Goal: Information Seeking & Learning: Check status

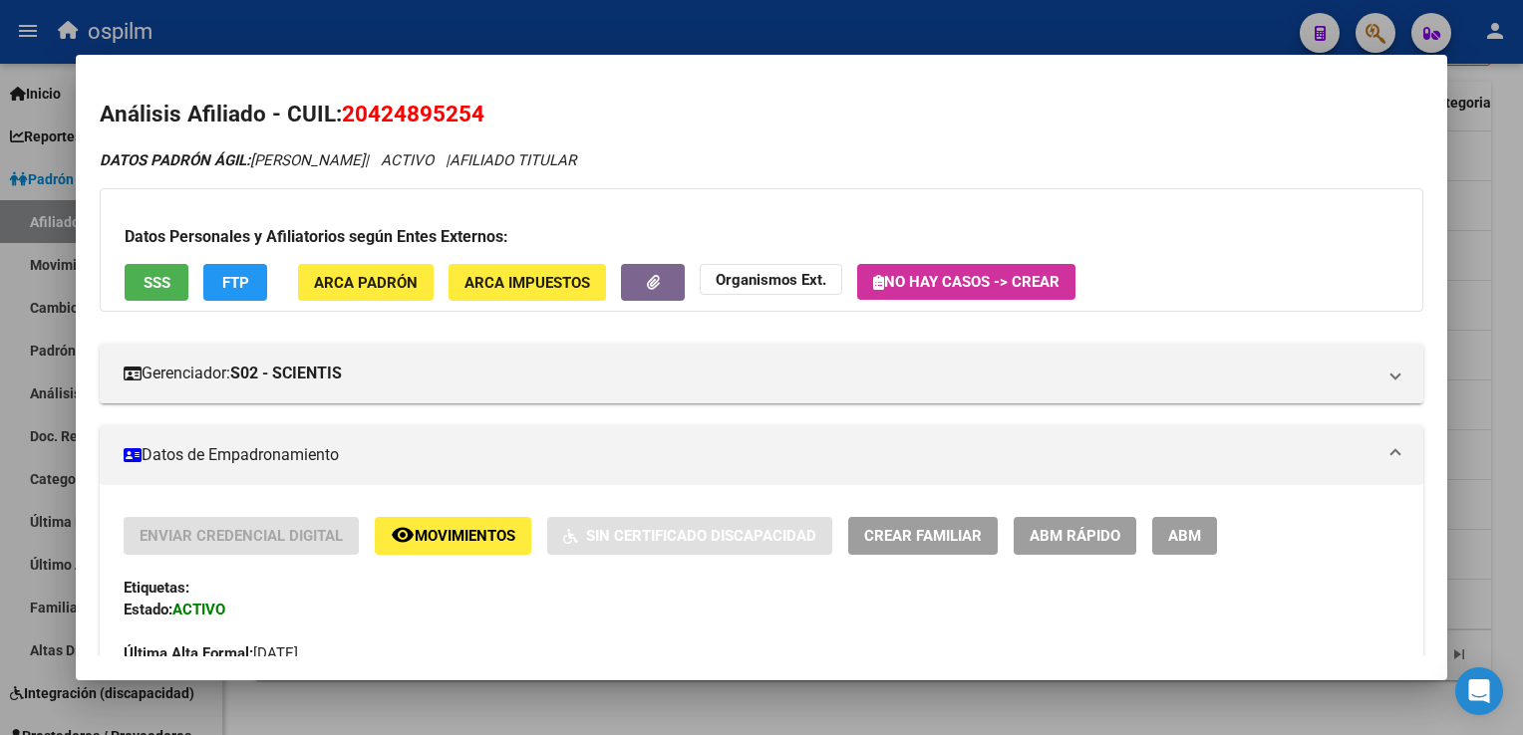
click at [227, 279] on span "FTP" at bounding box center [235, 283] width 27 height 18
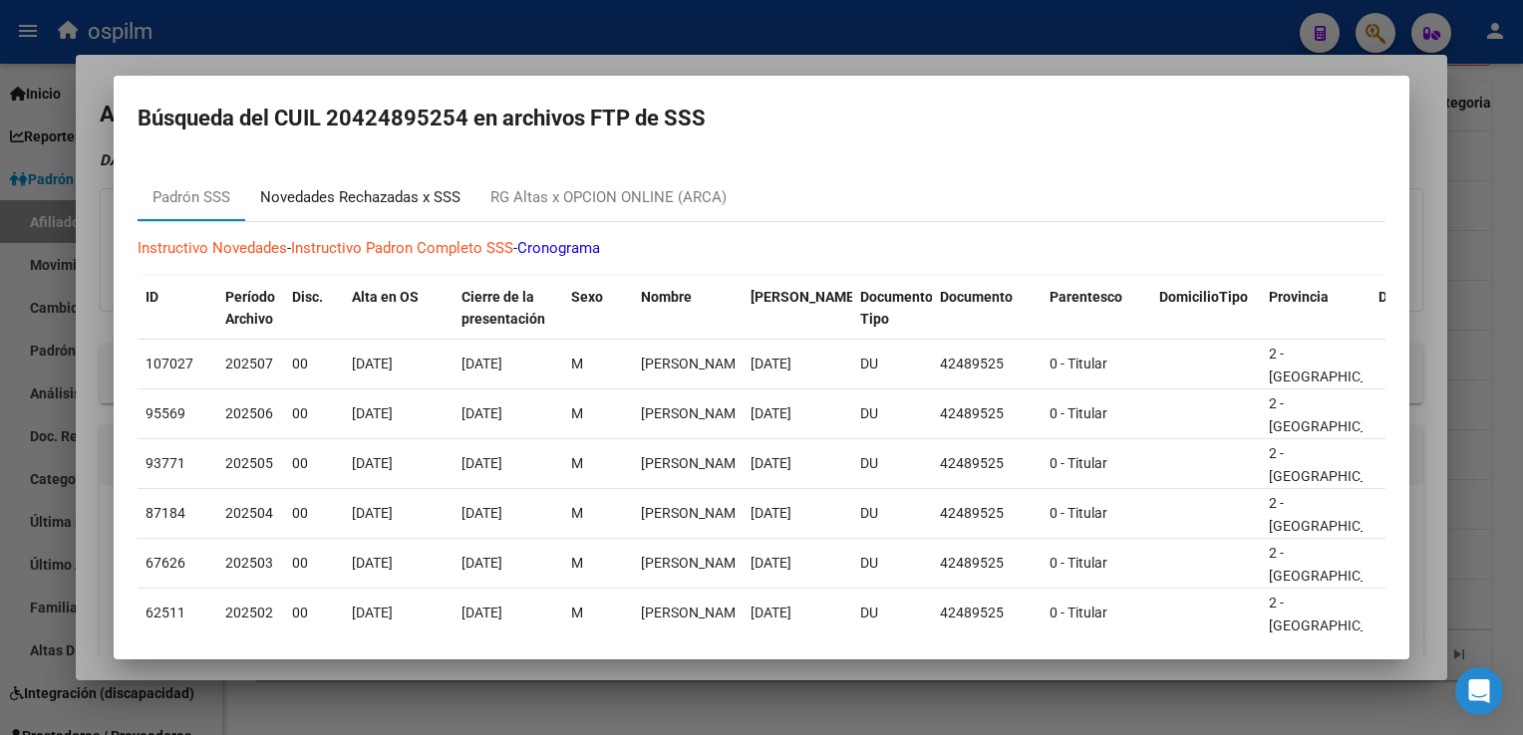
click at [369, 192] on div "Novedades Rechazadas x SSS" at bounding box center [360, 197] width 200 height 23
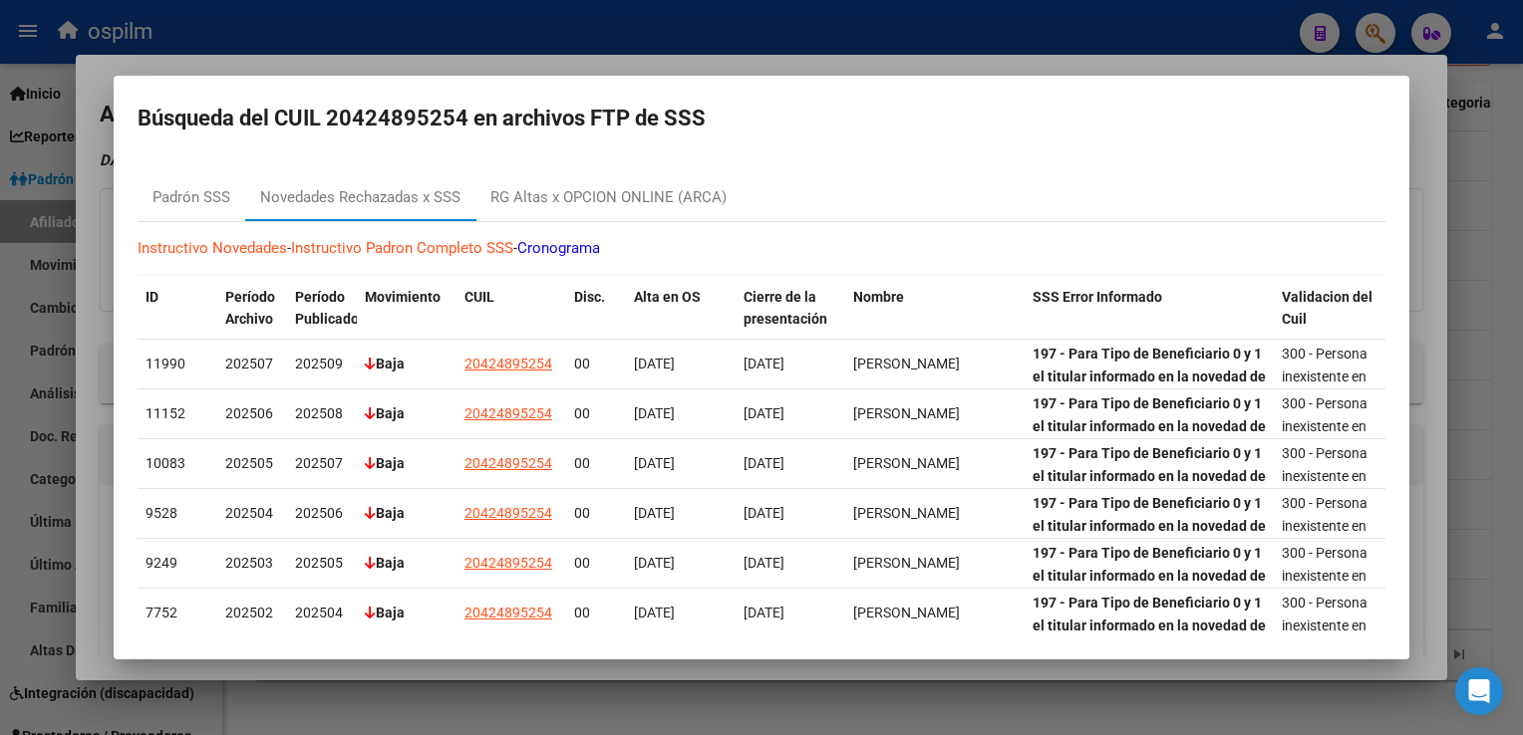
click at [794, 67] on div at bounding box center [761, 367] width 1523 height 735
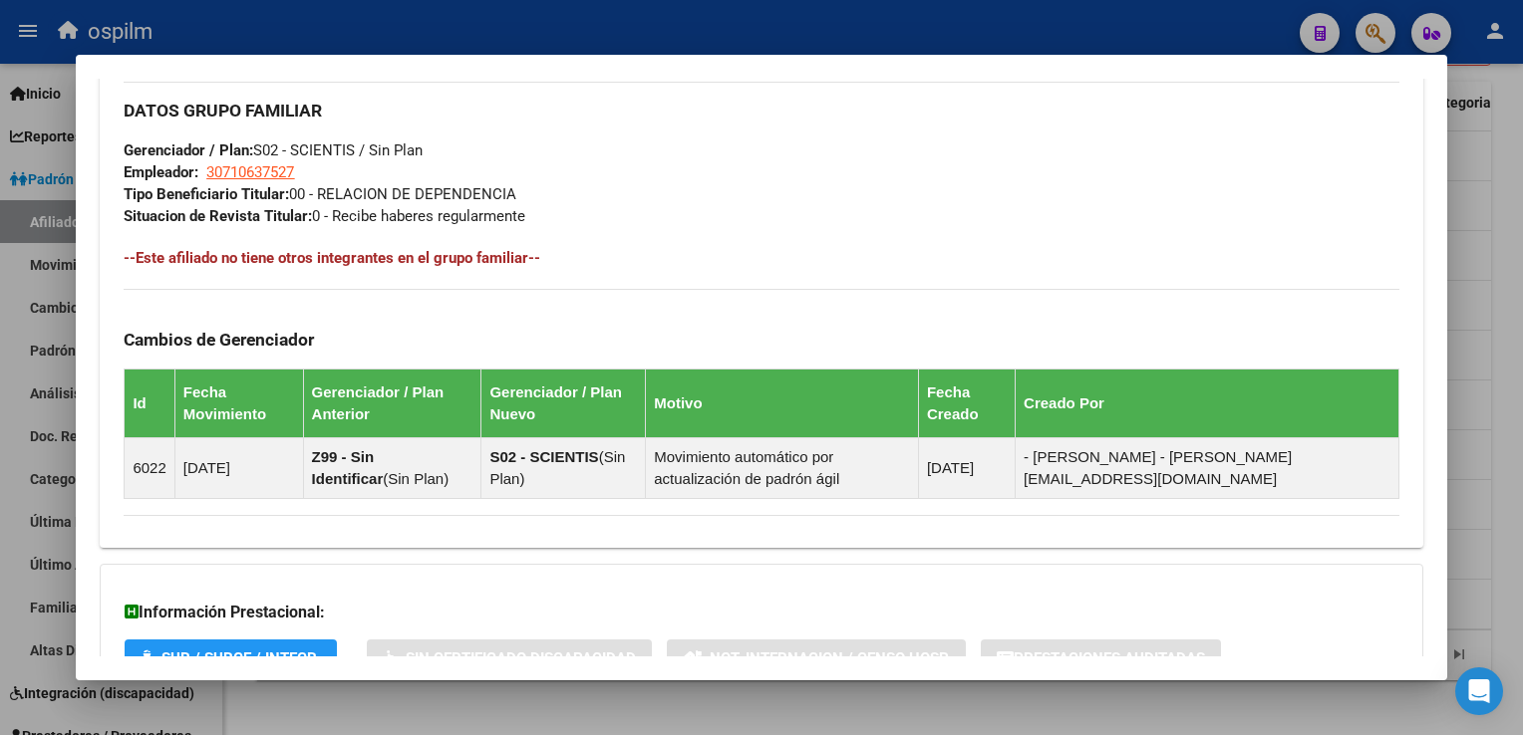
scroll to position [1080, 0]
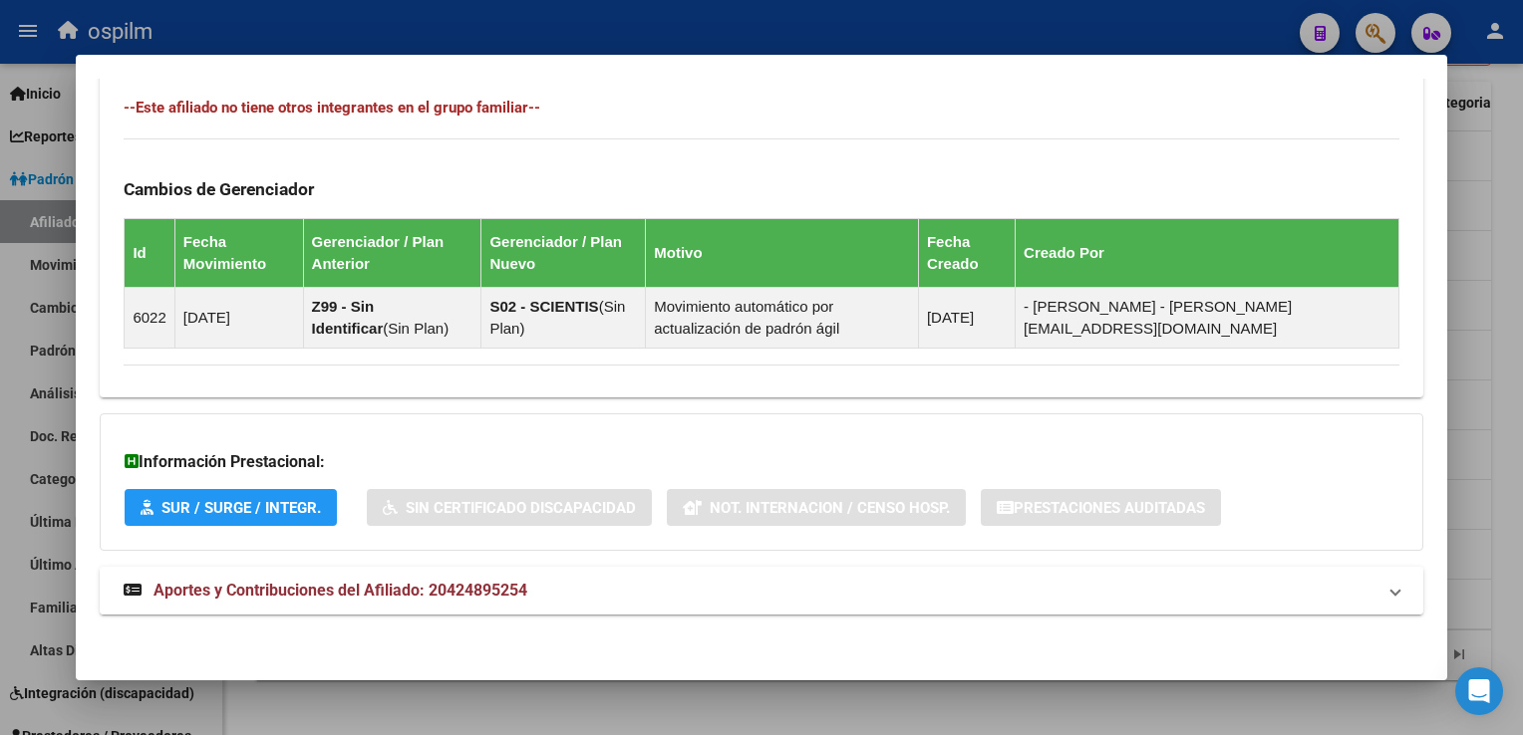
click at [383, 596] on span "Aportes y Contribuciones del Afiliado: 20424895254" at bounding box center [340, 590] width 374 height 19
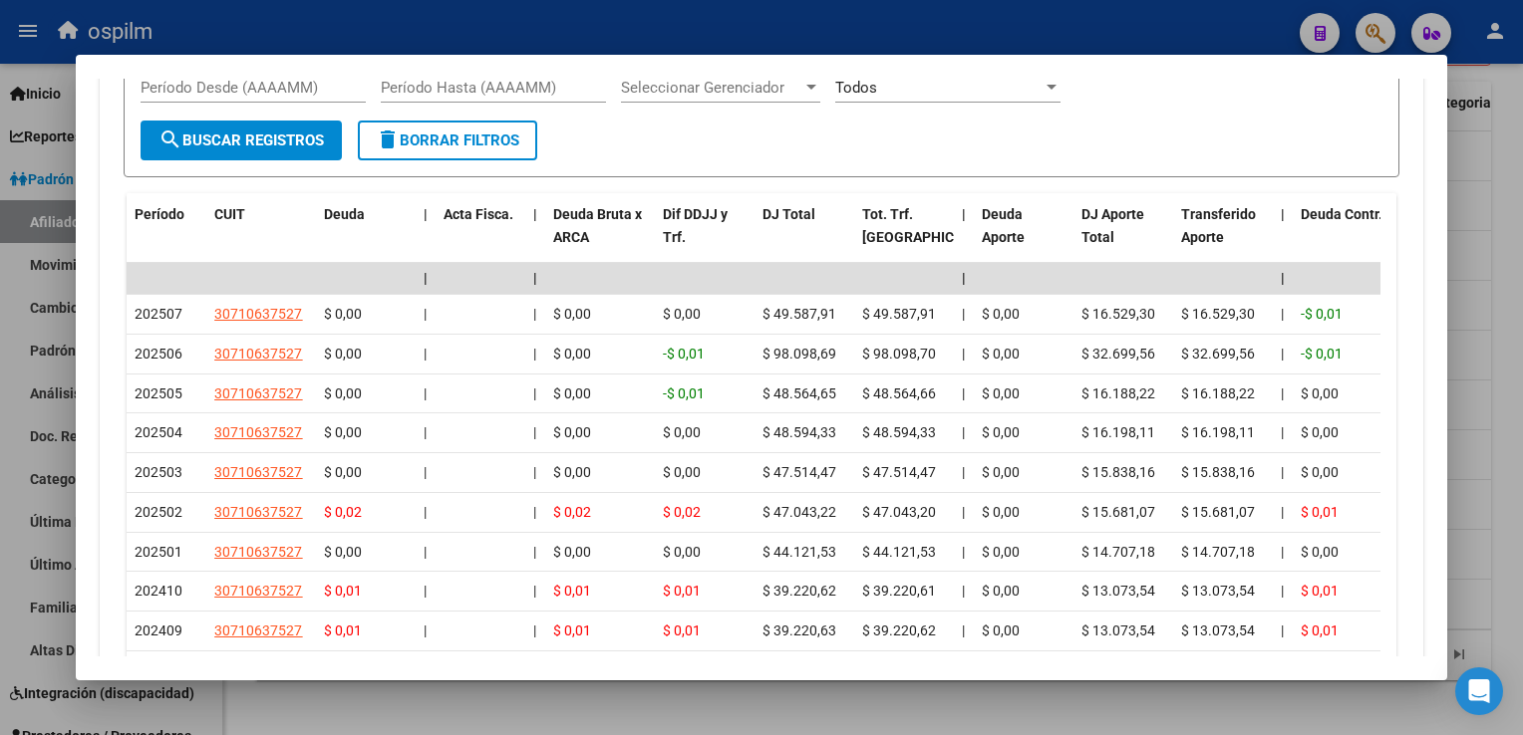
scroll to position [0, 0]
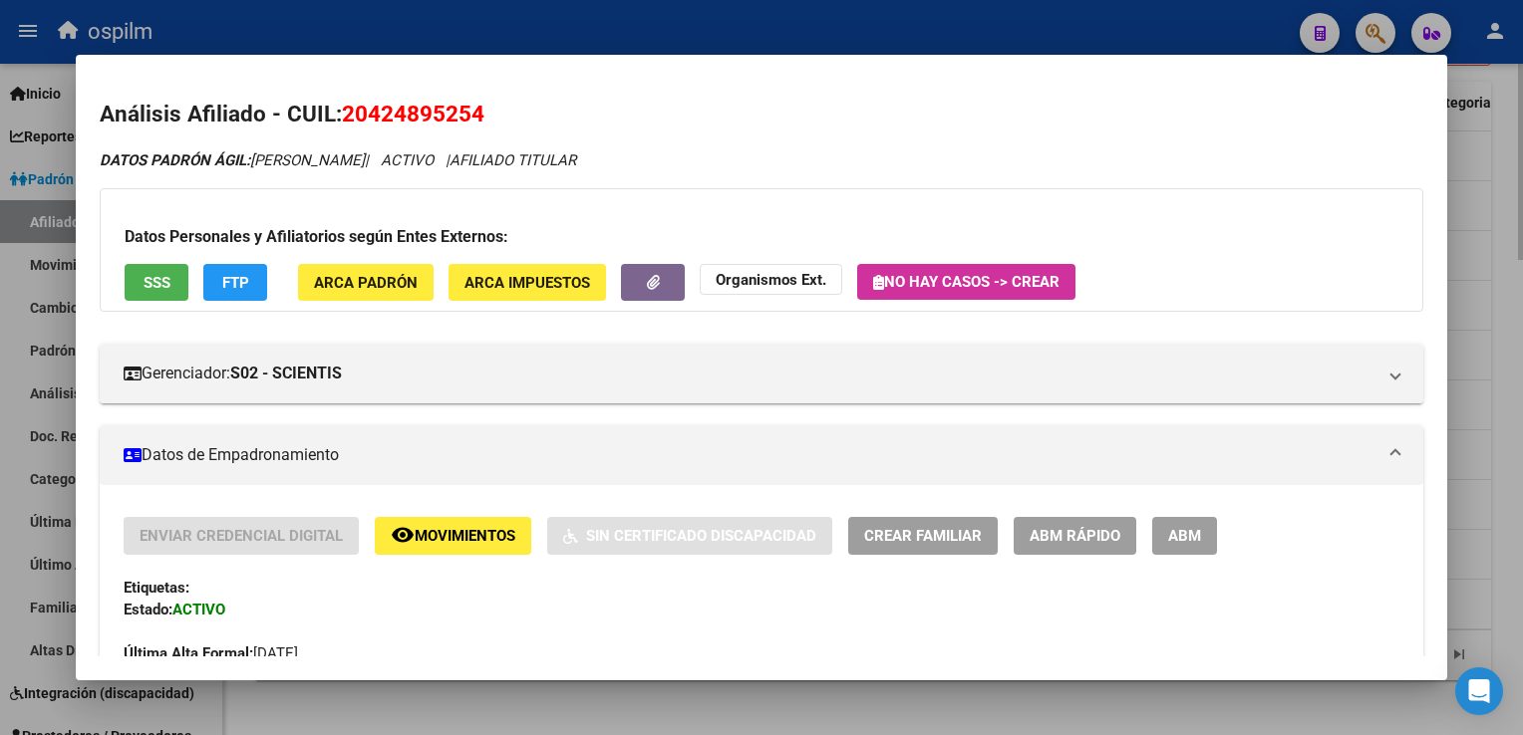
click at [1496, 201] on div at bounding box center [761, 367] width 1523 height 735
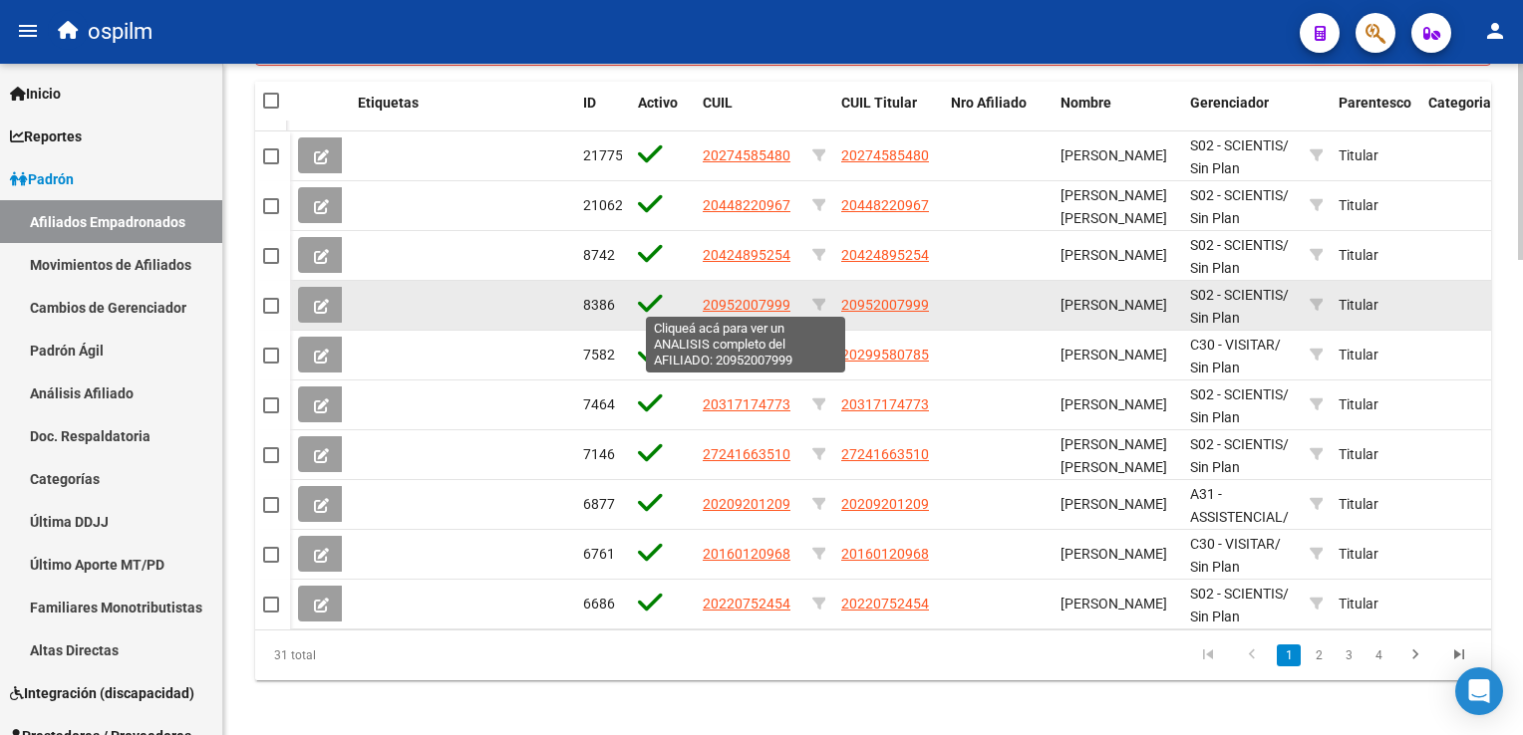
click at [703, 302] on span "20952007999" at bounding box center [746, 305] width 88 height 16
type textarea "20952007999"
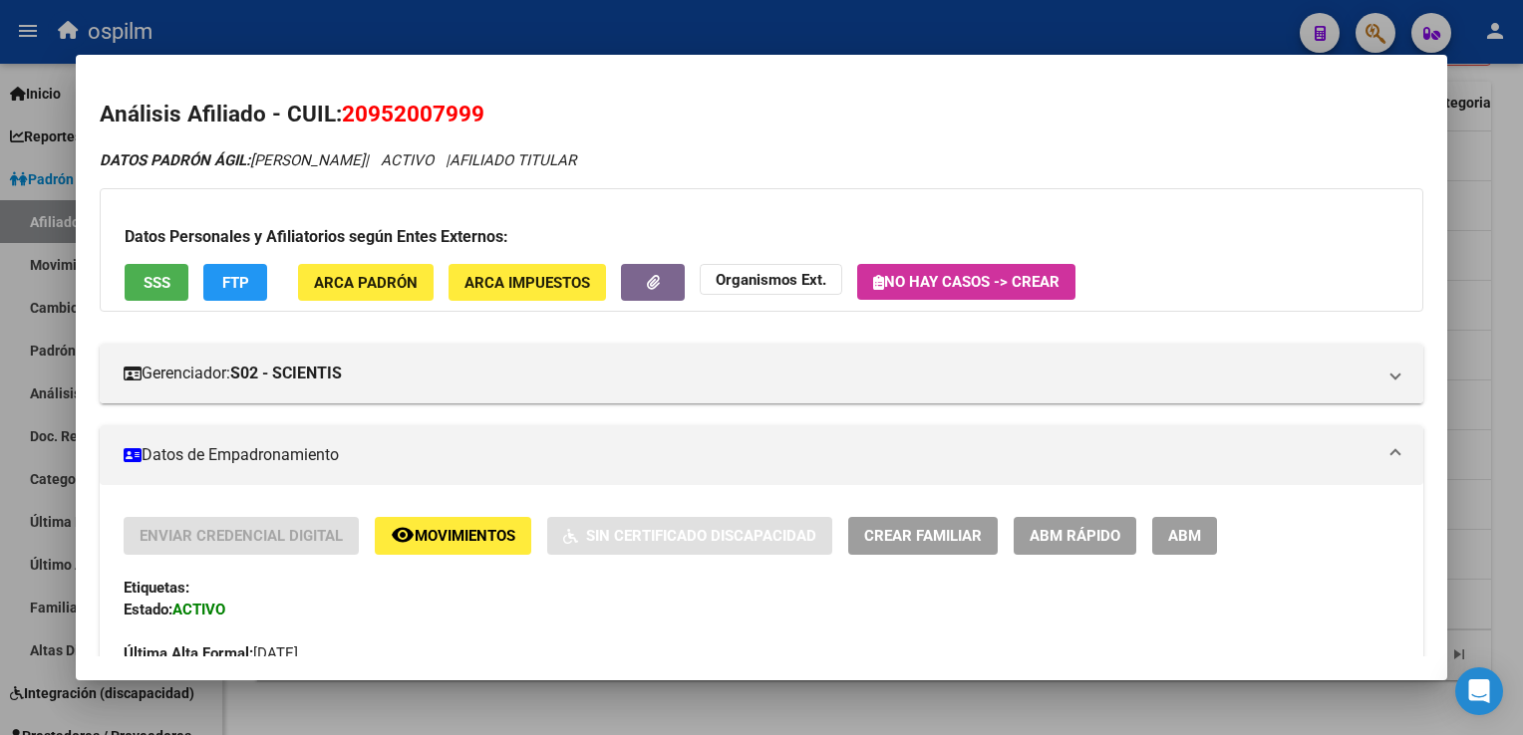
drag, startPoint x: 502, startPoint y: 121, endPoint x: 345, endPoint y: 120, distance: 157.4
click at [345, 120] on h2 "Análisis Afiliado - CUIL: 20952007999" at bounding box center [761, 115] width 1322 height 34
copy span "20952007999"
click at [159, 281] on span "SSS" at bounding box center [156, 283] width 27 height 18
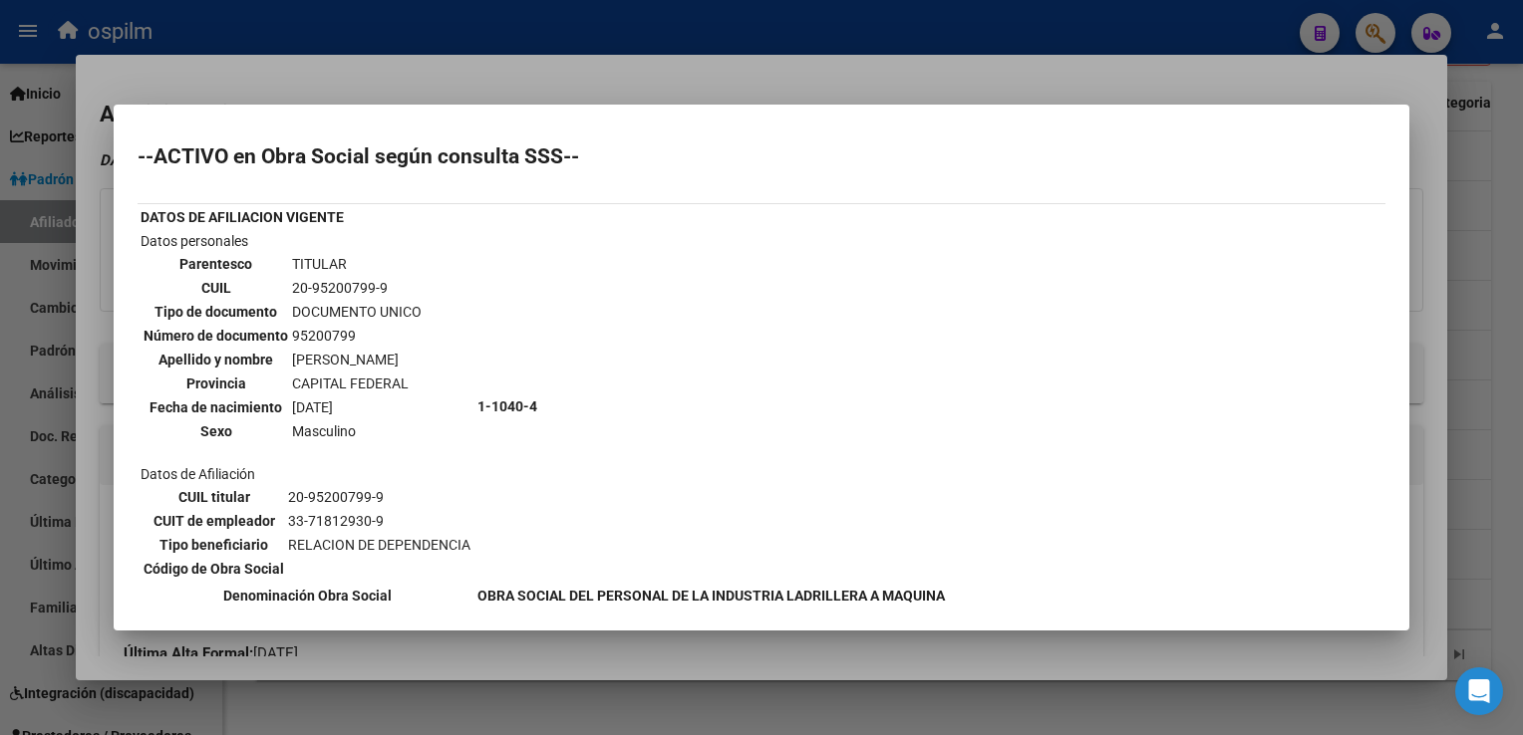
click at [580, 71] on div at bounding box center [761, 367] width 1523 height 735
